Goal: Transaction & Acquisition: Purchase product/service

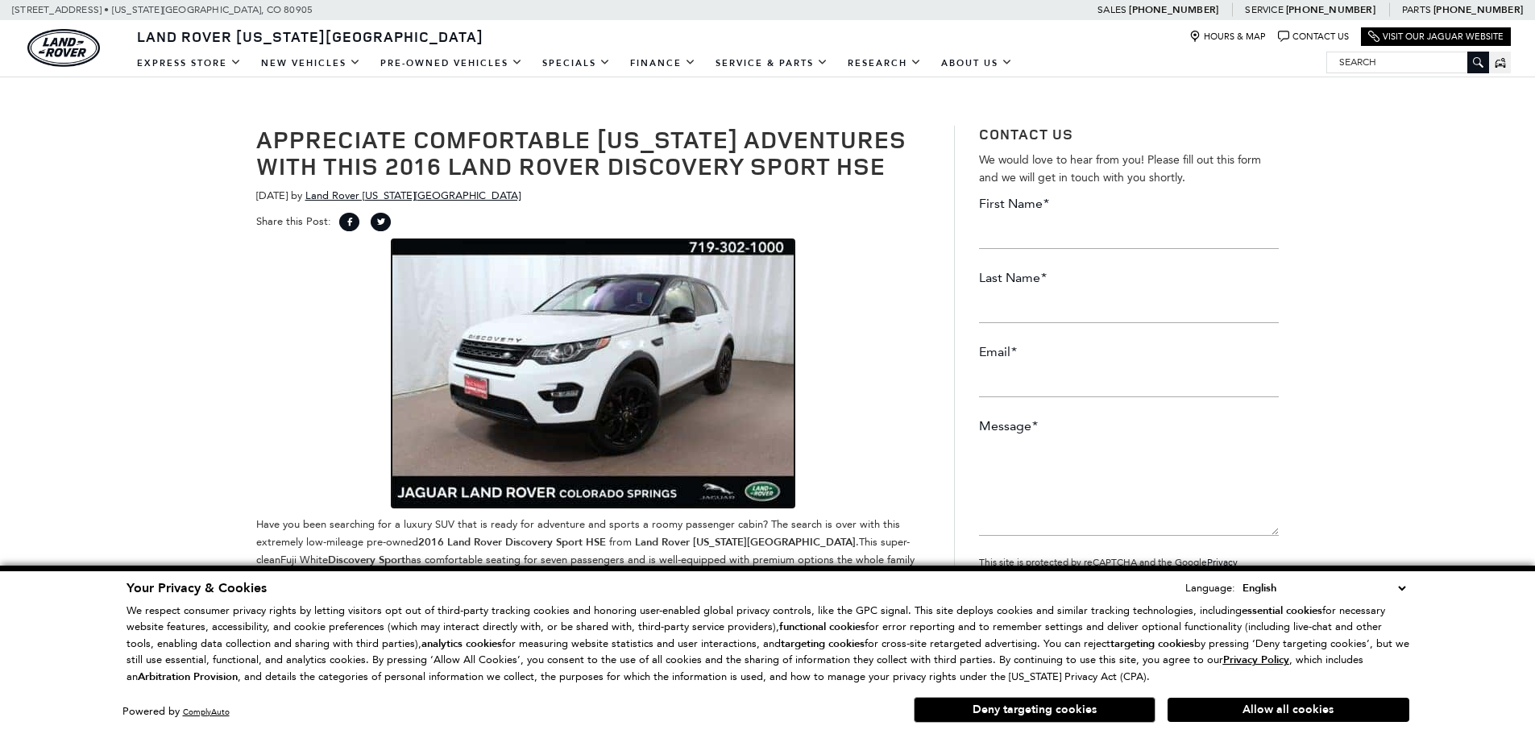
click at [678, 355] on img at bounding box center [593, 373] width 403 height 268
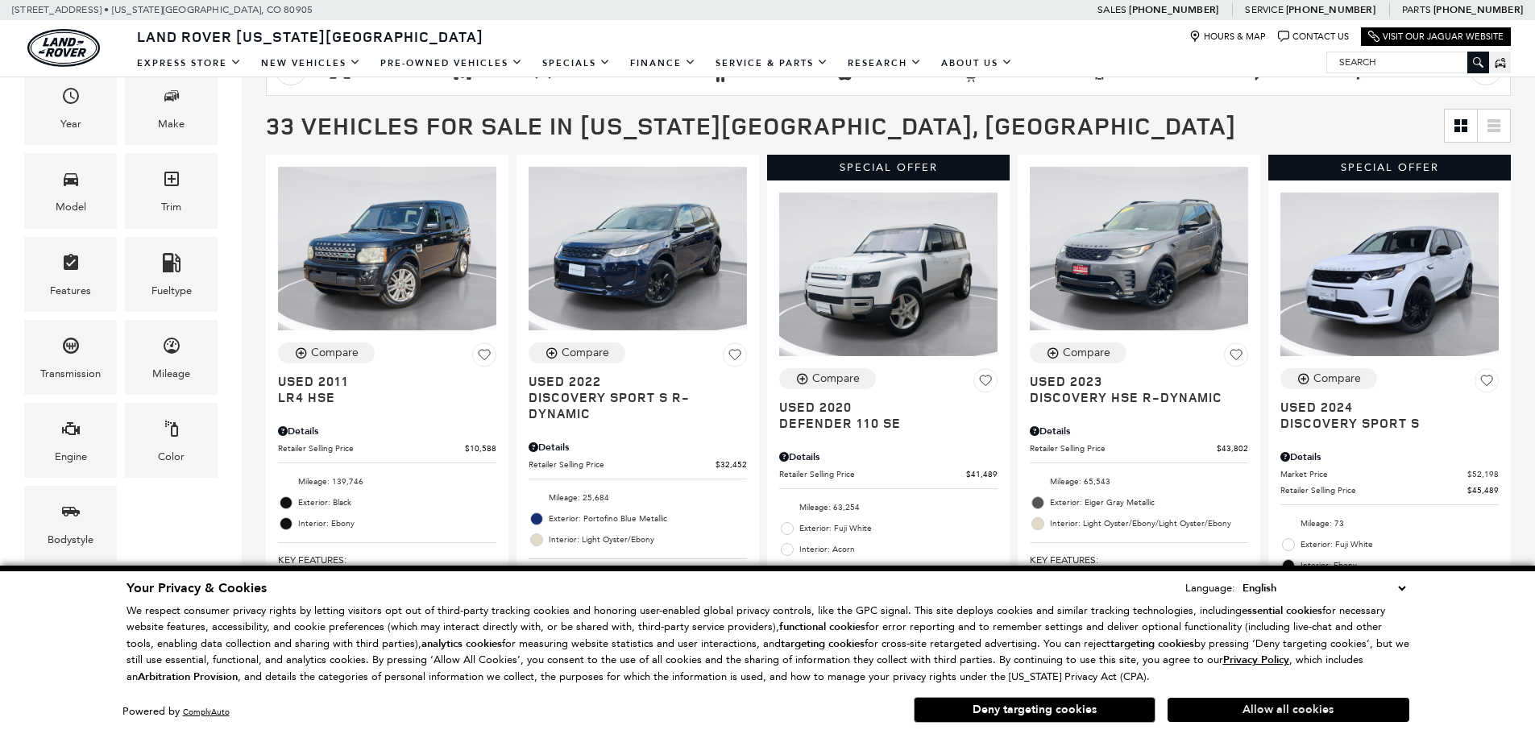
click at [1265, 714] on button "Allow all cookies" at bounding box center [1289, 710] width 242 height 24
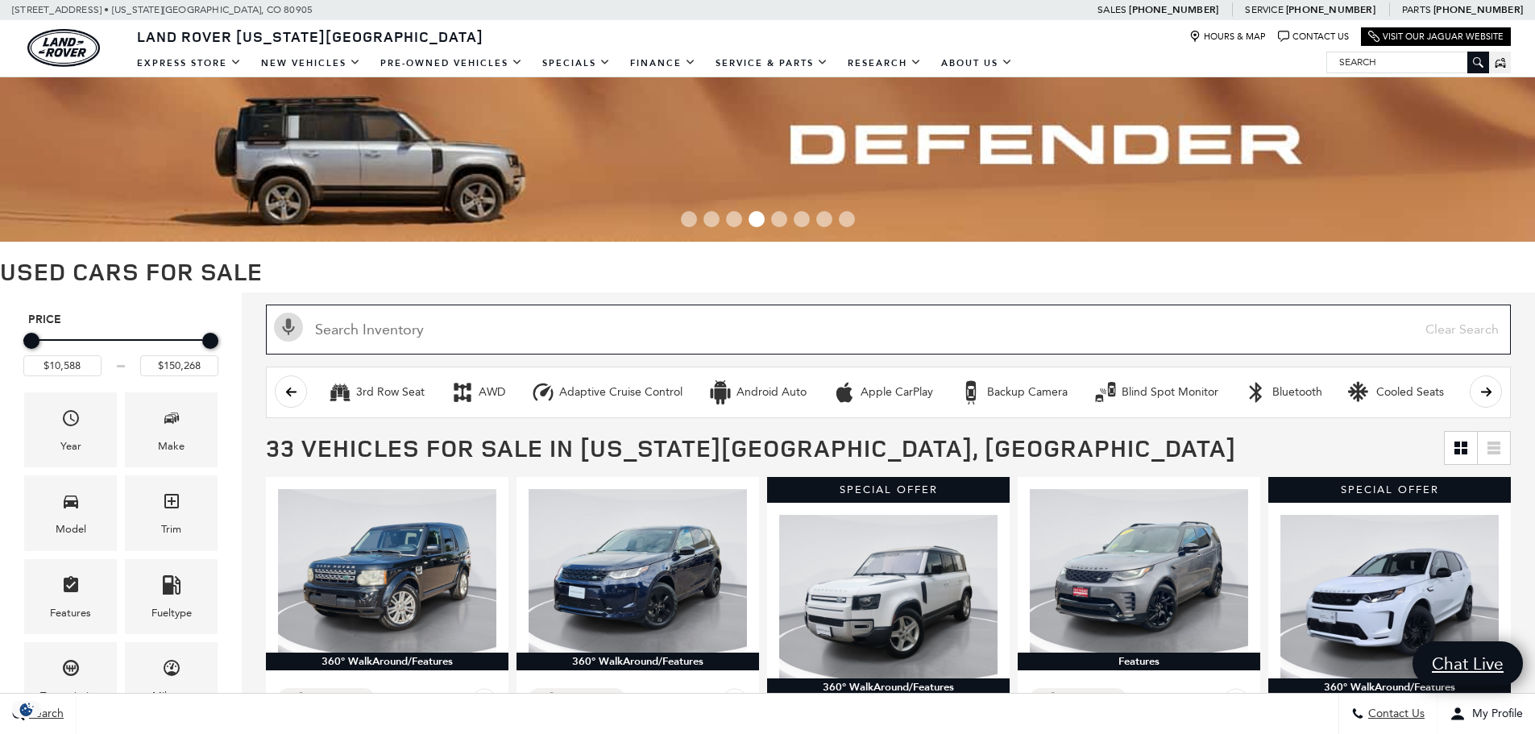
click at [483, 334] on input "text" at bounding box center [888, 330] width 1245 height 50
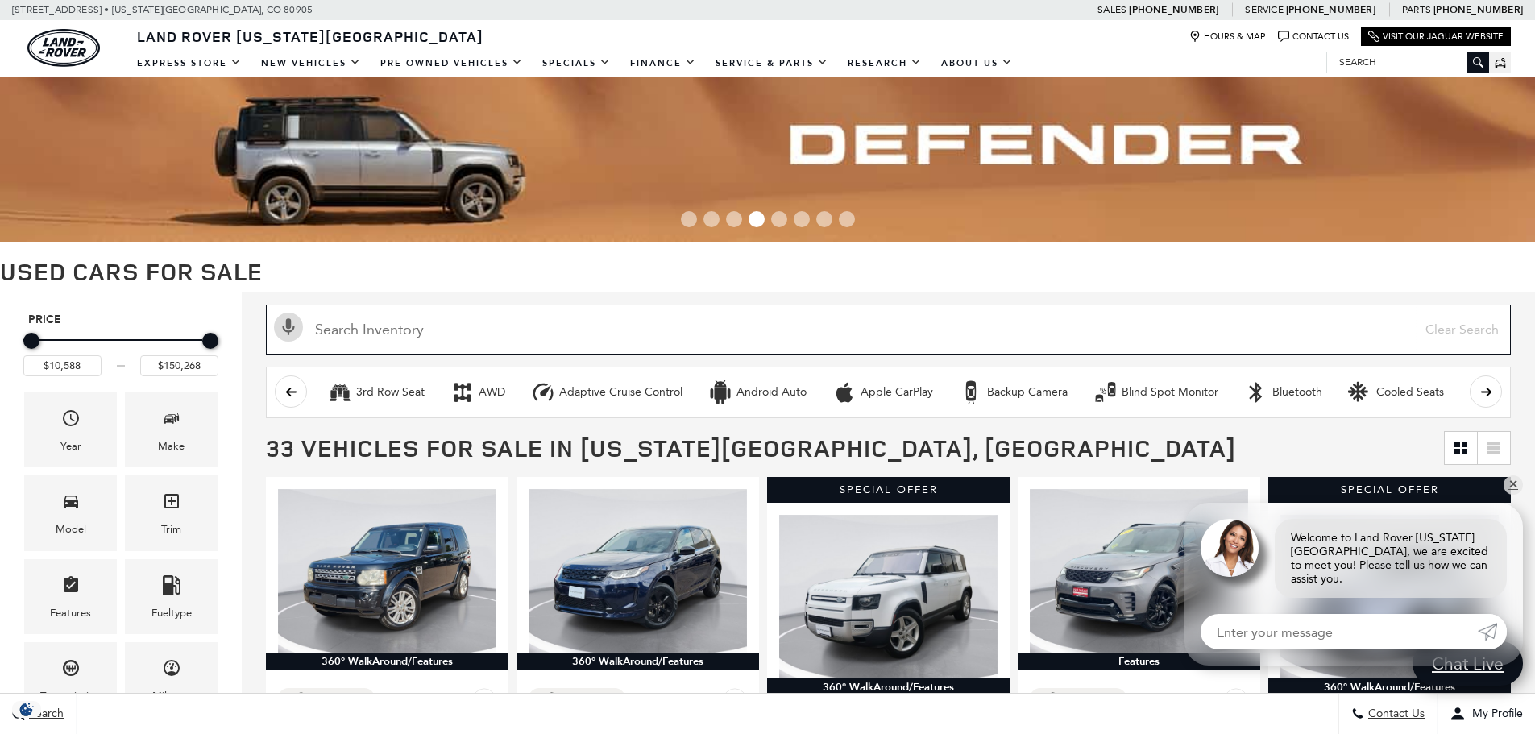
paste input "LAND ROVER/ DISCOVERY SPORT"
type input "LAND ROVER/ DISCOVERY SPORT"
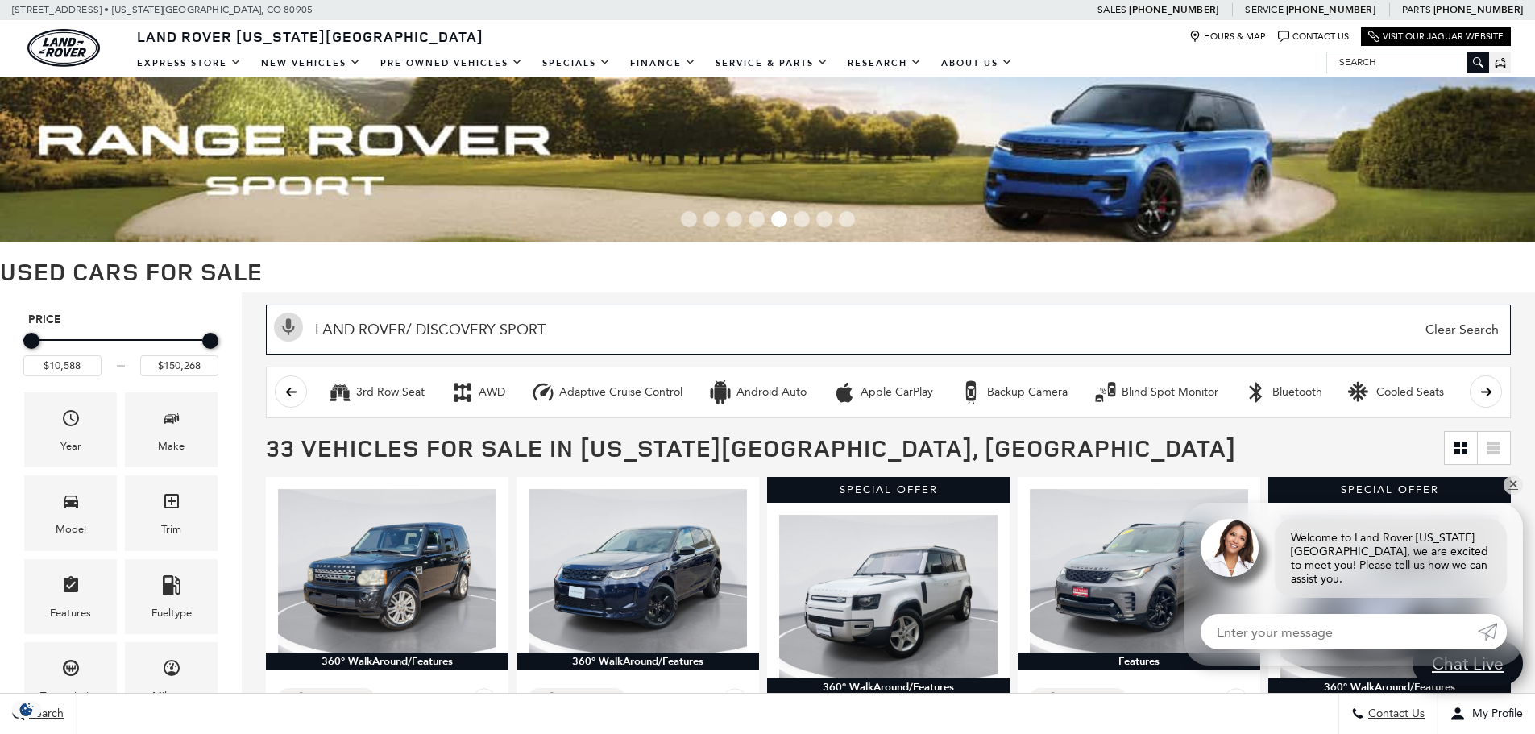
type input "$32,452"
type input "$55,322"
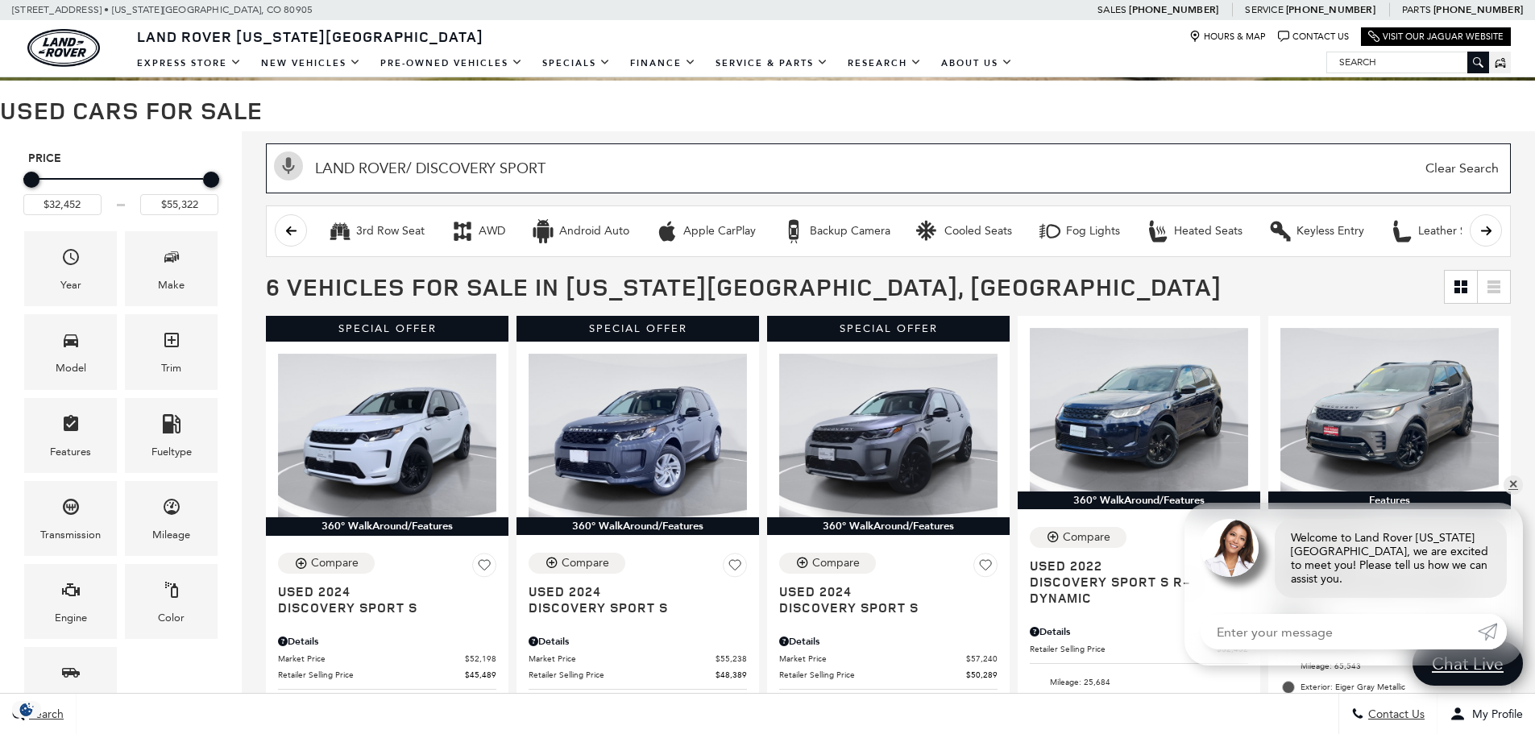
type input "LAND ROVER/ DISCOVERY SPORT"
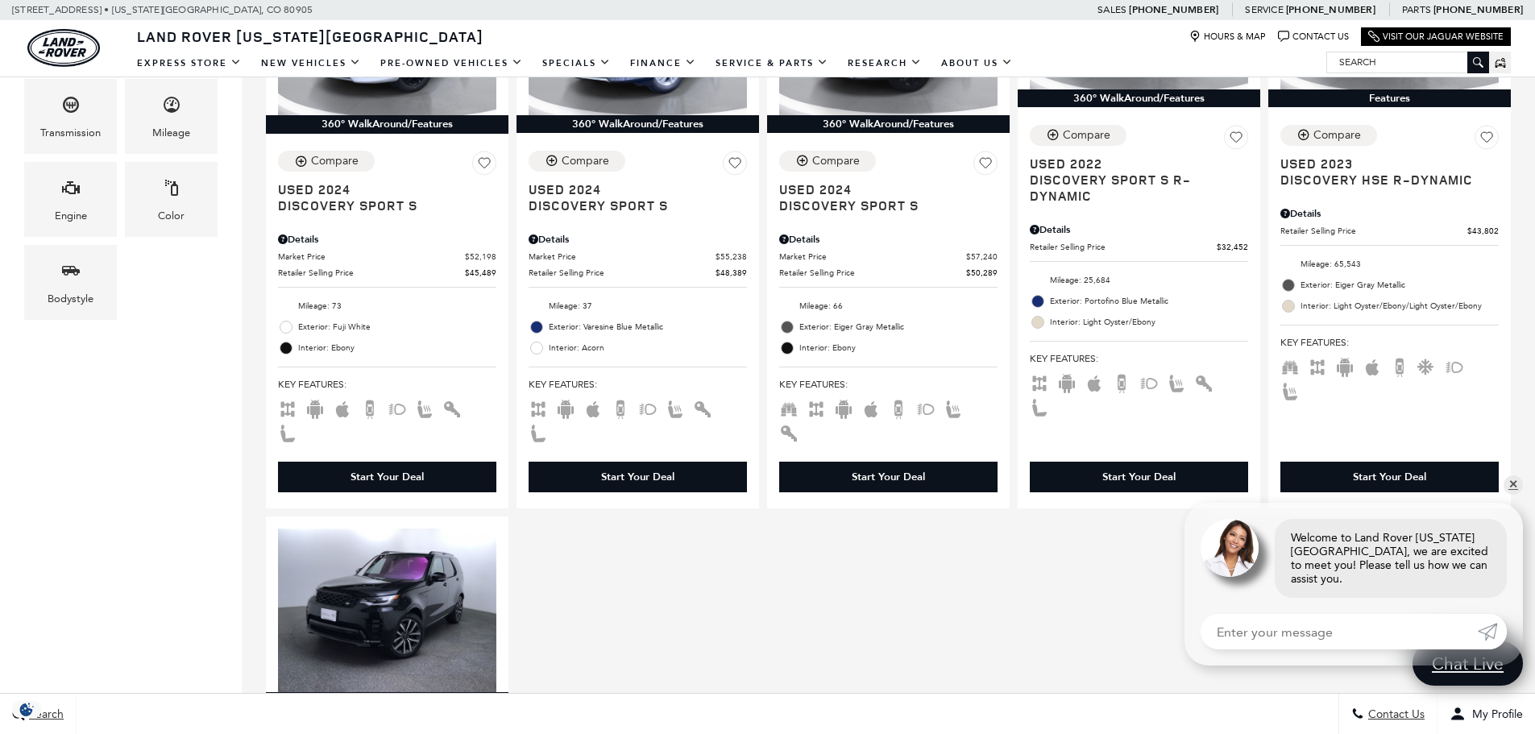
scroll to position [725, 0]
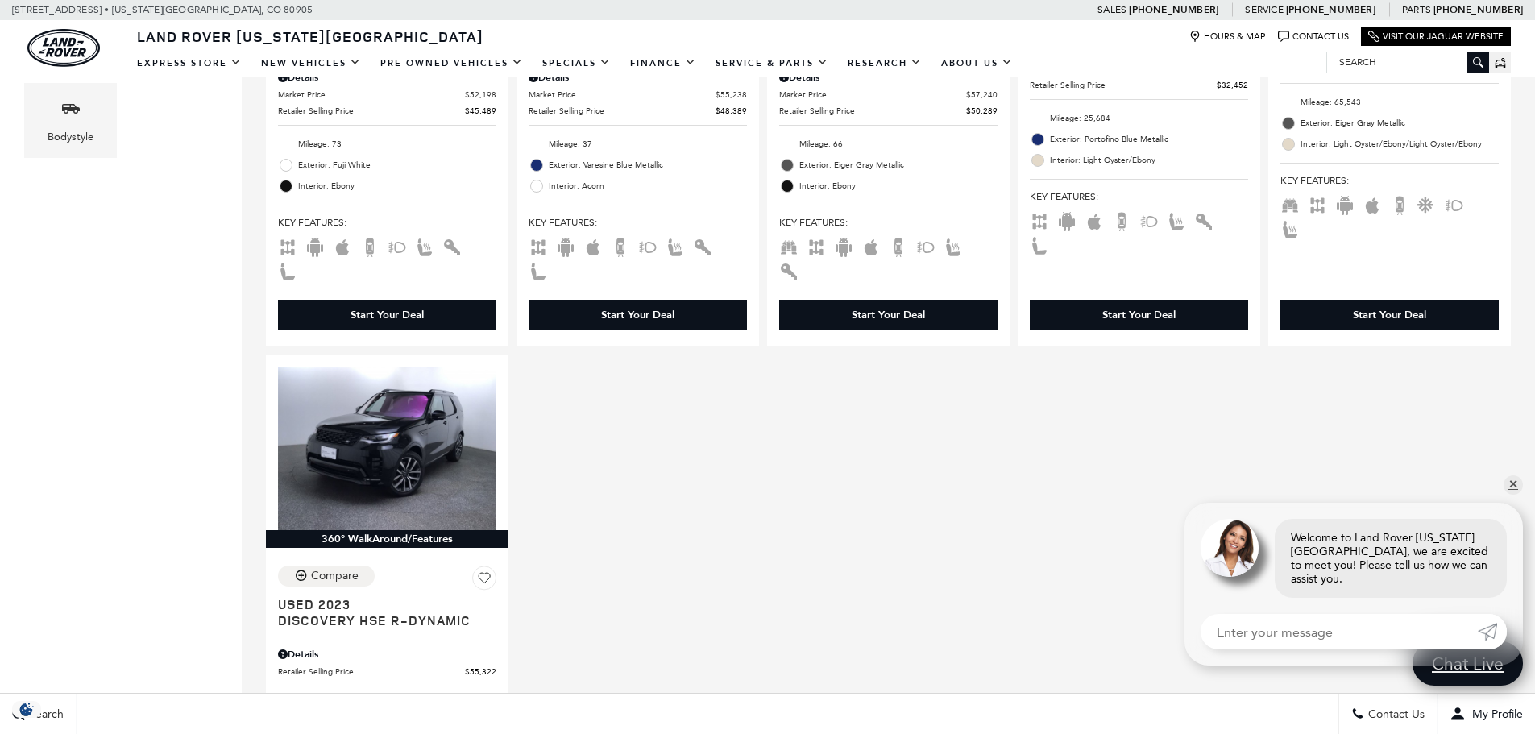
click at [700, 504] on div "Special Offer 360° WalkAround/Features Compare Save This Vehicle - Used 2024 Di…" at bounding box center [888, 329] width 1253 height 1163
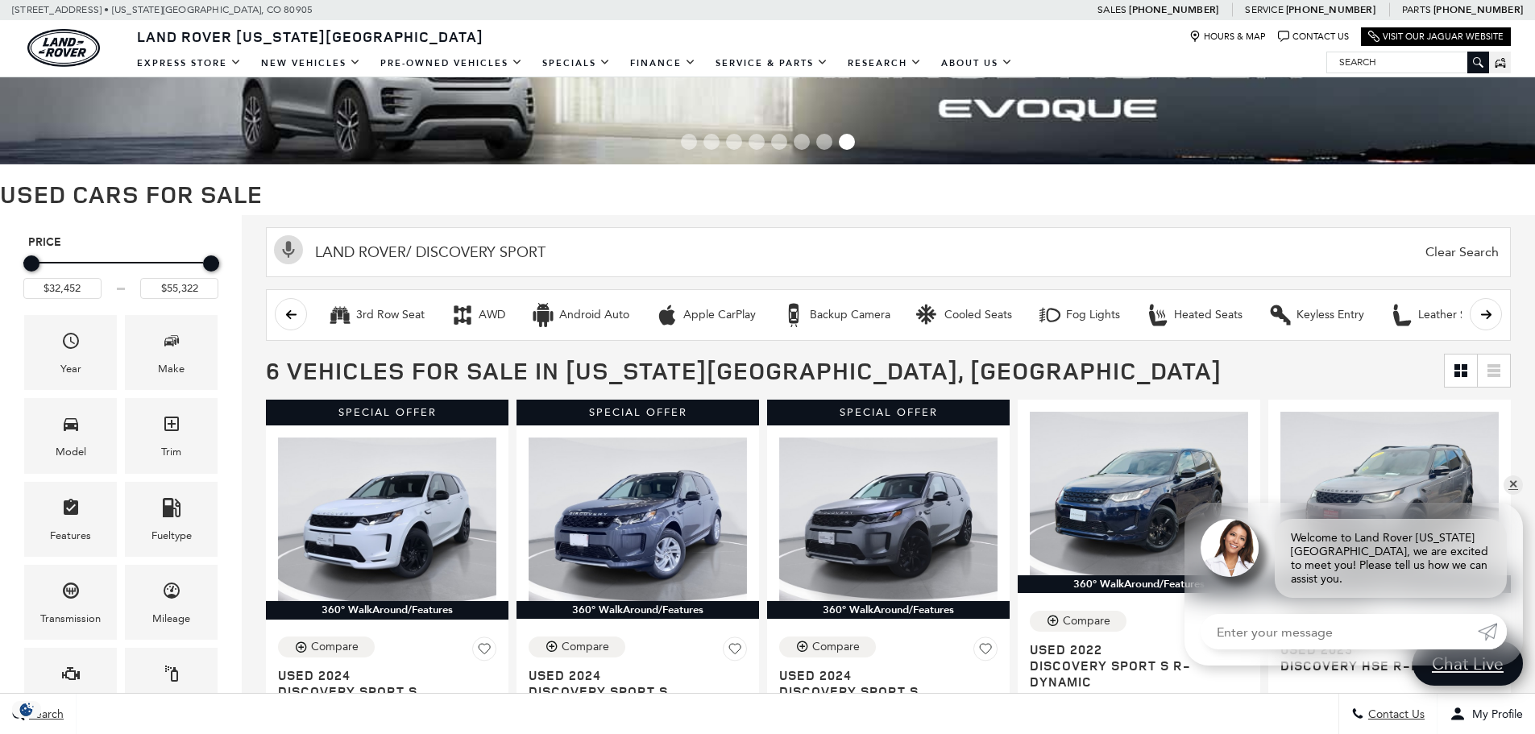
scroll to position [0, 0]
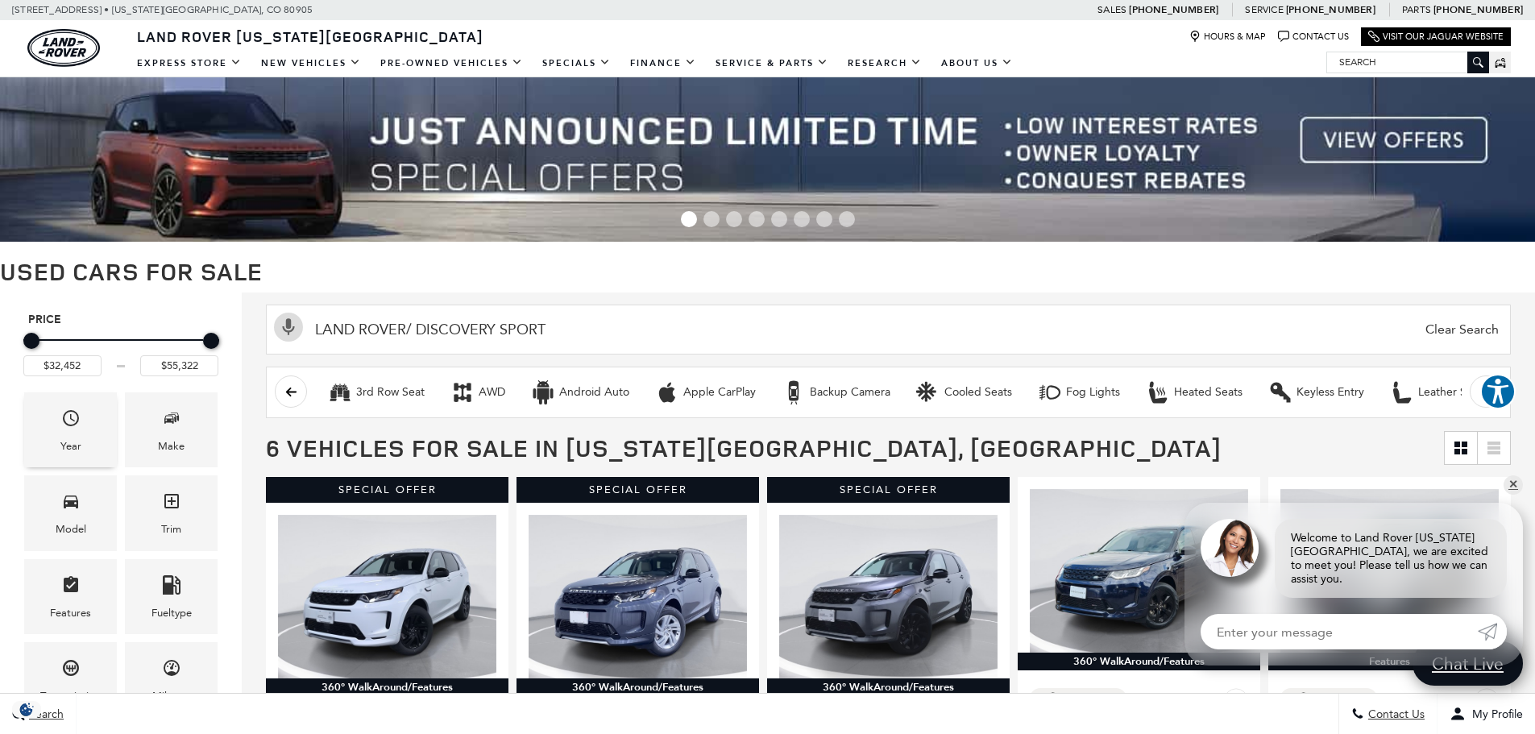
click at [44, 428] on div "Year" at bounding box center [70, 429] width 93 height 75
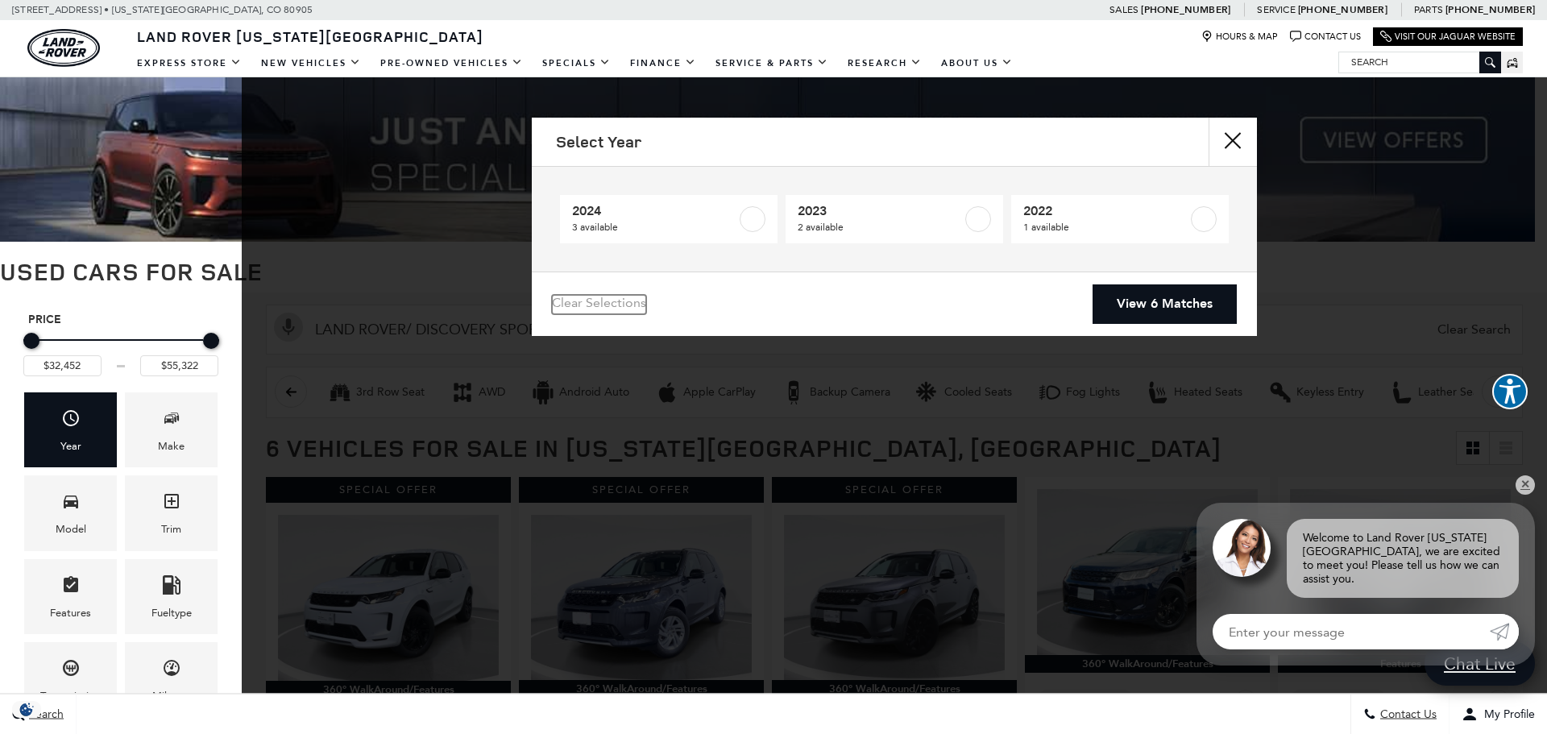
click at [596, 299] on link "Clear Selections" at bounding box center [599, 304] width 94 height 19
click at [596, 309] on link "Clear Selections" at bounding box center [599, 304] width 94 height 19
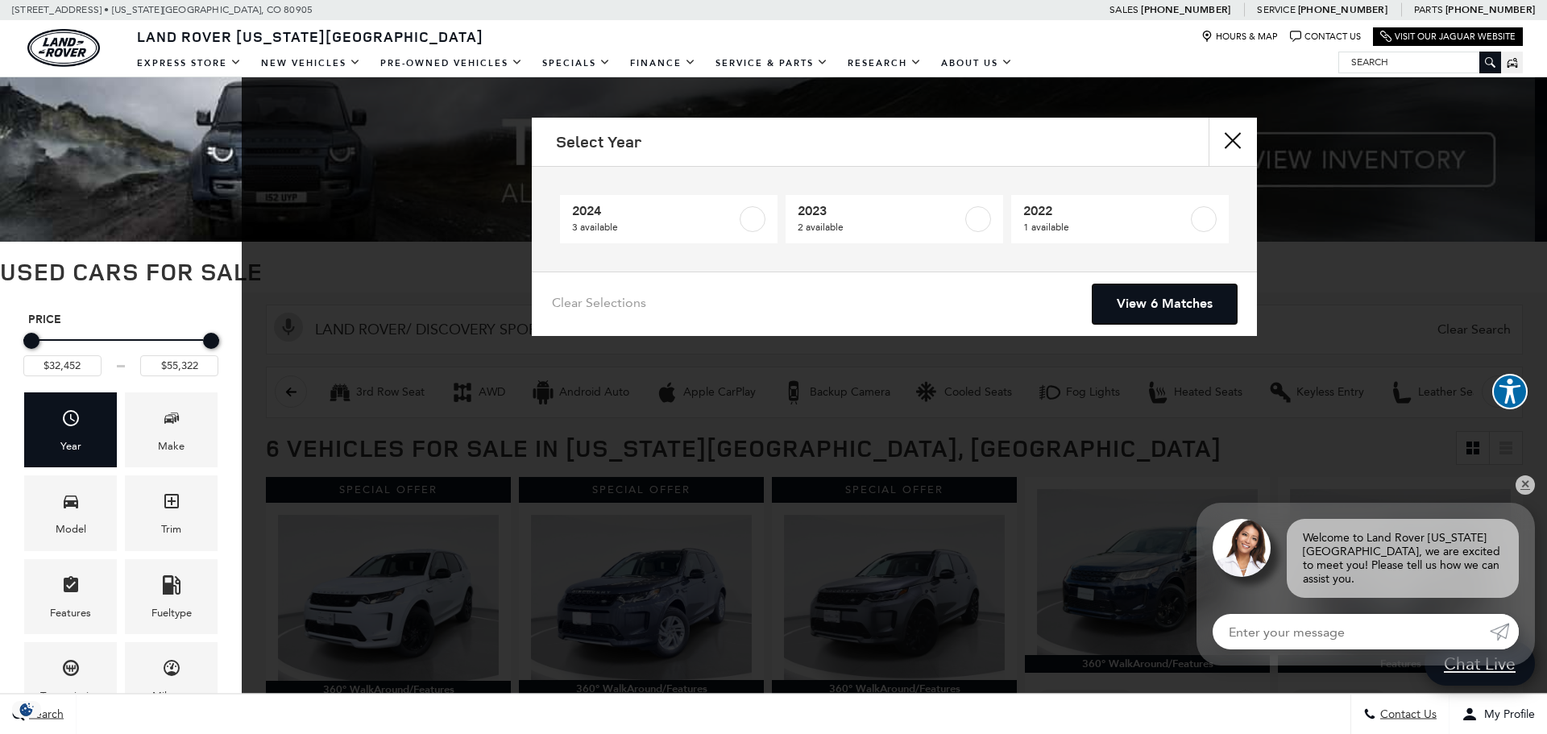
click at [1163, 307] on link "View 6 Matches" at bounding box center [1165, 303] width 144 height 39
